Goal: Task Accomplishment & Management: Use online tool/utility

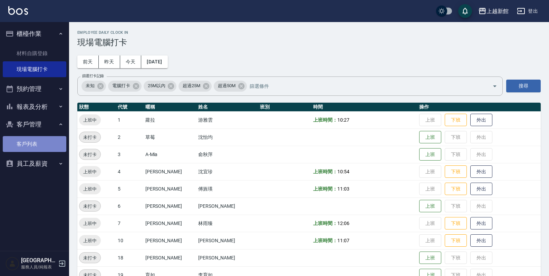
click at [40, 144] on link "客戶列表" at bounding box center [34, 144] width 63 height 16
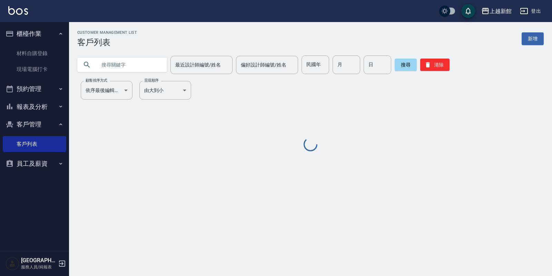
click at [41, 113] on button "報表及分析" at bounding box center [34, 107] width 63 height 18
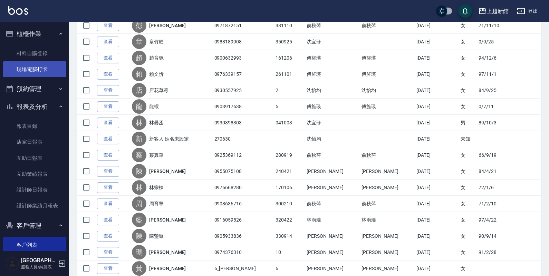
click at [35, 71] on link "現場電腦打卡" at bounding box center [34, 69] width 63 height 16
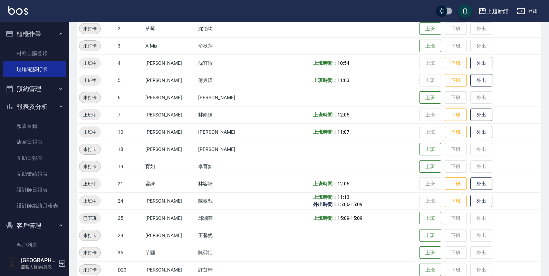
scroll to position [129, 0]
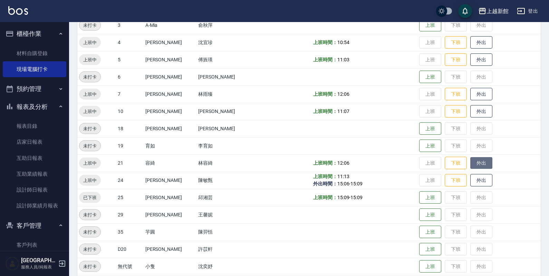
click at [476, 158] on button "外出" at bounding box center [481, 163] width 22 height 12
click at [471, 116] on button "外出" at bounding box center [481, 112] width 22 height 12
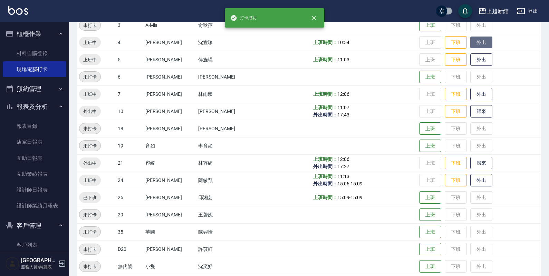
click at [481, 42] on button "外出" at bounding box center [481, 43] width 22 height 12
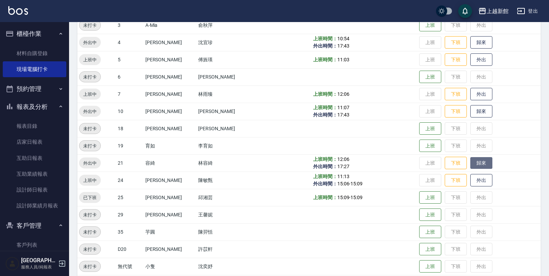
click at [480, 165] on button "歸來" at bounding box center [481, 163] width 22 height 12
click at [472, 113] on button "歸來" at bounding box center [481, 112] width 22 height 12
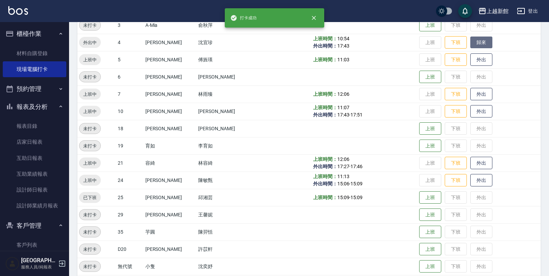
click at [475, 42] on button "歸來" at bounding box center [481, 43] width 22 height 12
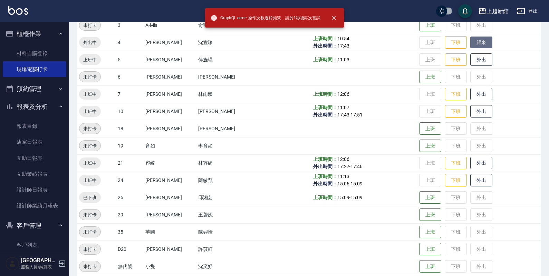
click at [475, 42] on button "歸來" at bounding box center [481, 43] width 22 height 12
